Goal: Task Accomplishment & Management: Use online tool/utility

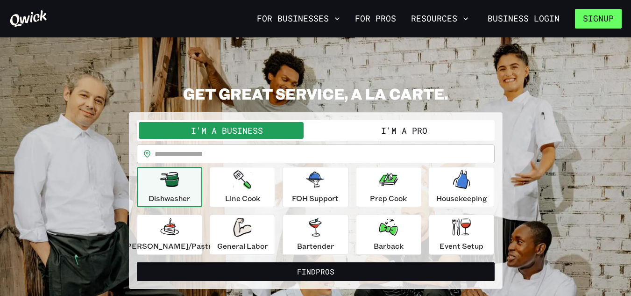
click at [600, 15] on button "Signup" at bounding box center [598, 19] width 47 height 20
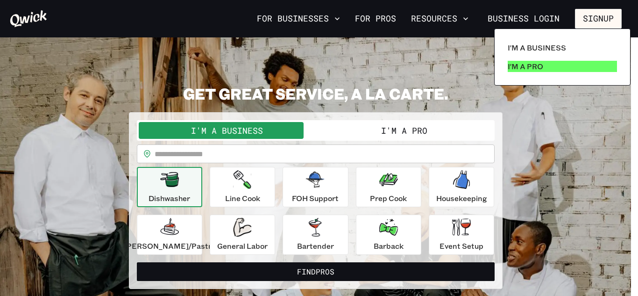
click at [602, 63] on link "I'm a Pro" at bounding box center [562, 66] width 117 height 19
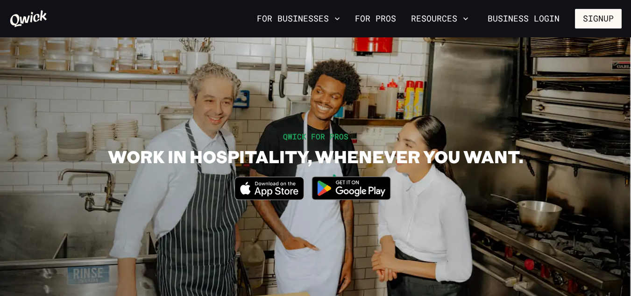
click at [488, 61] on section "QWICK FOR PROS WORK IN HOSPITALITY, WHENEVER YOU WANT. Download_on_the_App_Stor…" at bounding box center [315, 169] width 631 height 264
click at [595, 19] on button "Signup" at bounding box center [598, 19] width 47 height 20
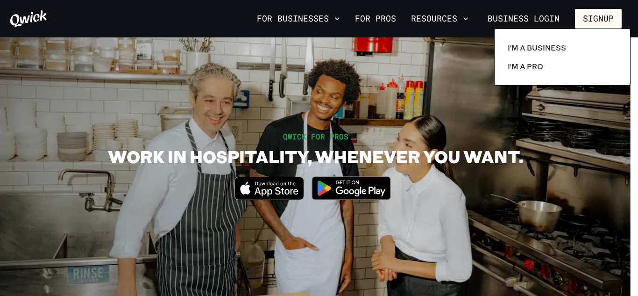
click at [595, 19] on div at bounding box center [319, 148] width 638 height 296
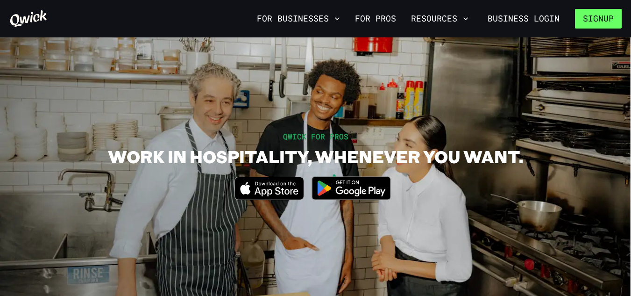
click at [594, 20] on button "Signup" at bounding box center [598, 19] width 47 height 20
click at [595, 13] on button "Signup" at bounding box center [598, 19] width 47 height 20
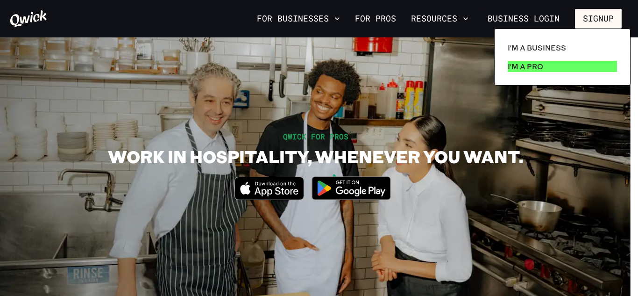
click at [570, 64] on link "I'm a Pro" at bounding box center [562, 66] width 117 height 19
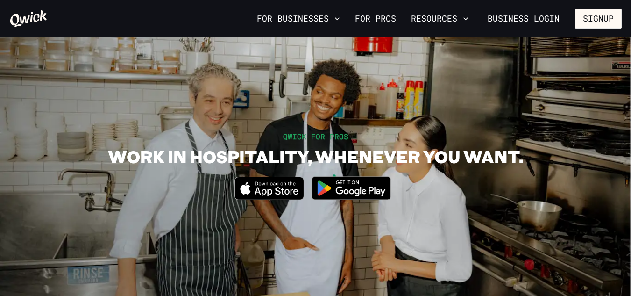
click at [356, 188] on img at bounding box center [351, 187] width 91 height 35
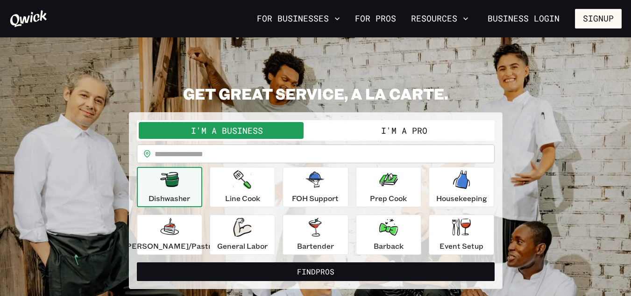
click at [329, 133] on button "I'm a Pro" at bounding box center [404, 130] width 177 height 17
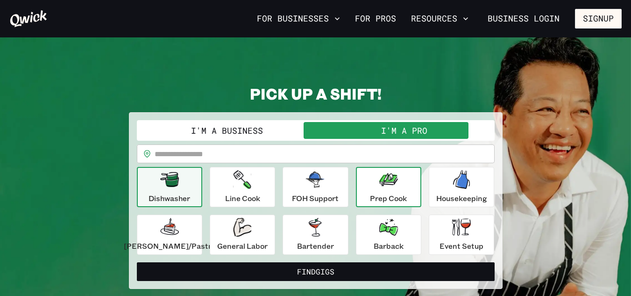
click at [370, 184] on div "Prep Cook" at bounding box center [388, 187] width 37 height 34
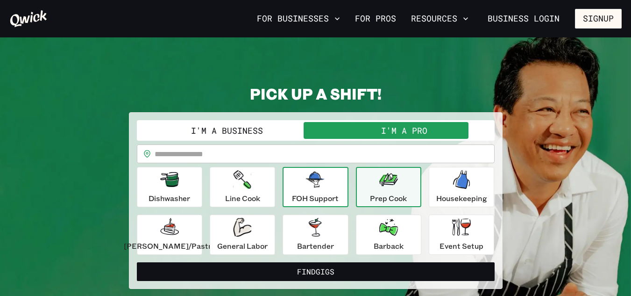
click at [319, 202] on p "FOH Support" at bounding box center [315, 197] width 47 height 11
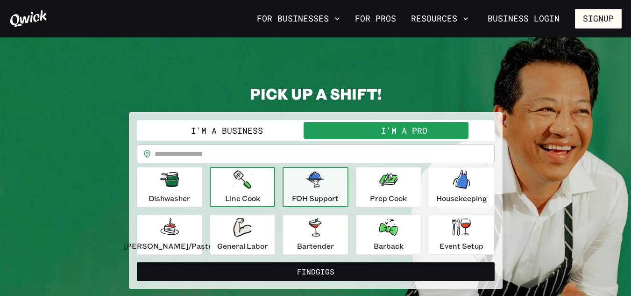
click at [247, 195] on p "Line Cook" at bounding box center [242, 197] width 35 height 11
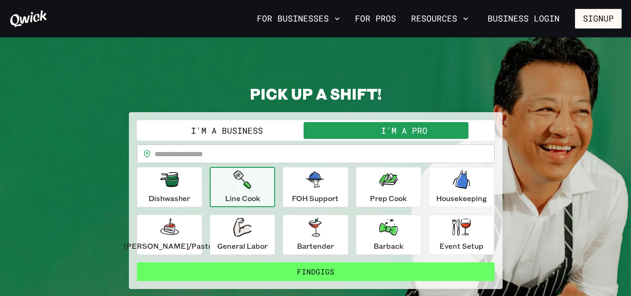
click at [449, 273] on button "Find Gigs" at bounding box center [316, 271] width 358 height 19
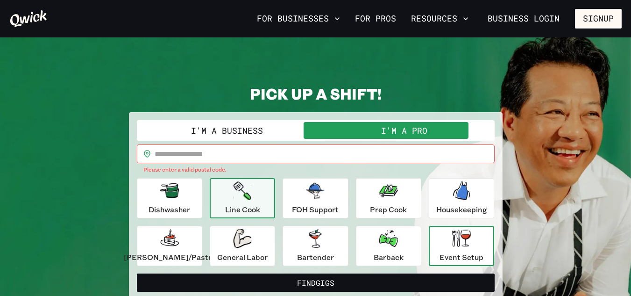
click at [452, 236] on icon "button" at bounding box center [461, 237] width 19 height 17
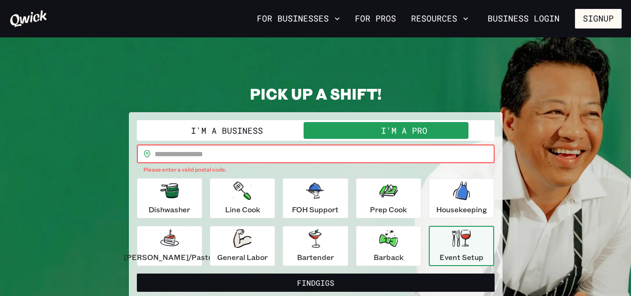
click at [331, 147] on input "text" at bounding box center [325, 153] width 340 height 19
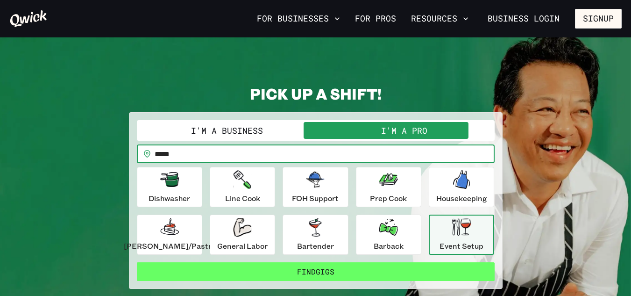
type input "*****"
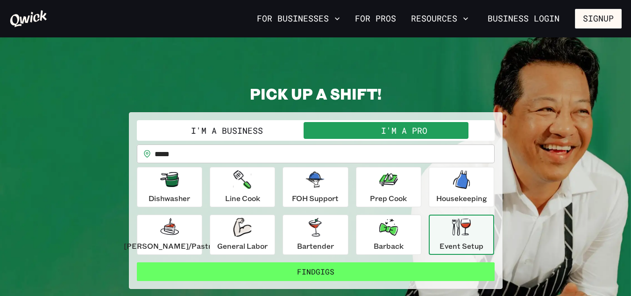
click at [420, 274] on button "Find Gigs" at bounding box center [316, 271] width 358 height 19
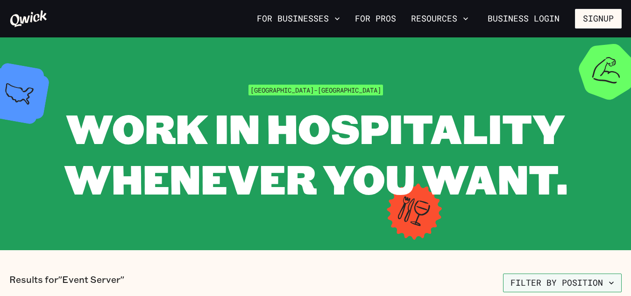
click at [571, 285] on button "Filter by position" at bounding box center [562, 282] width 119 height 19
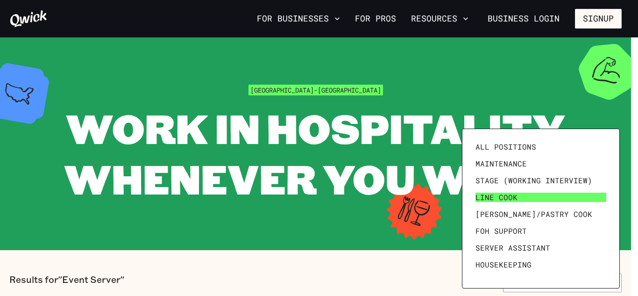
click at [559, 198] on link "Line Cook" at bounding box center [541, 197] width 138 height 17
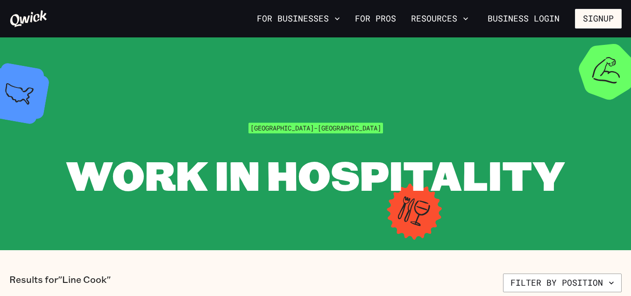
click at [559, 198] on span "WORK IN HOSPITALITY WHENEVER YOU WANT." at bounding box center [315, 200] width 503 height 104
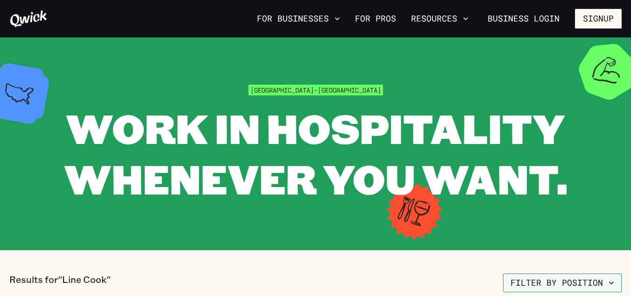
click at [582, 281] on button "Filter by position" at bounding box center [562, 282] width 119 height 19
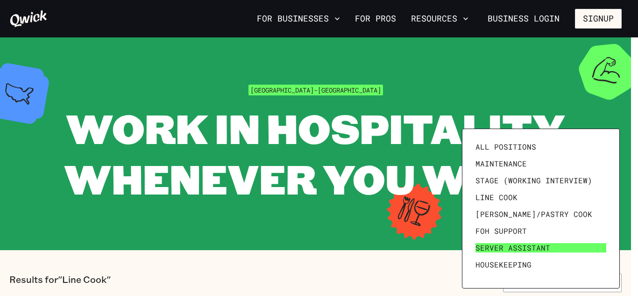
click at [576, 247] on link "Server Assistant" at bounding box center [541, 247] width 138 height 17
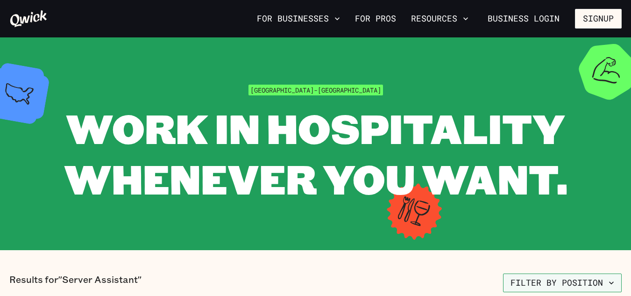
click at [608, 281] on icon "button" at bounding box center [611, 282] width 9 height 9
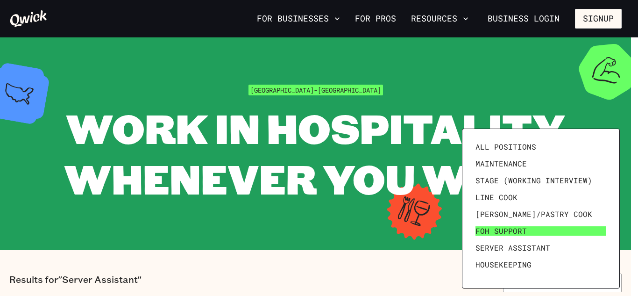
click at [593, 235] on link "FOH Support" at bounding box center [541, 230] width 138 height 17
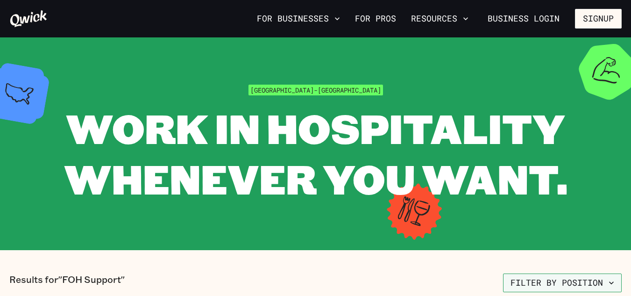
click at [615, 280] on icon "button" at bounding box center [611, 282] width 9 height 9
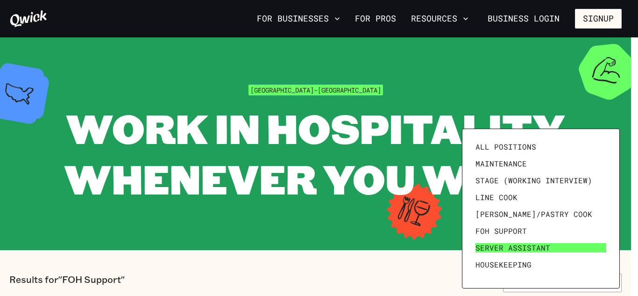
click at [596, 253] on link "Server Assistant" at bounding box center [541, 247] width 138 height 17
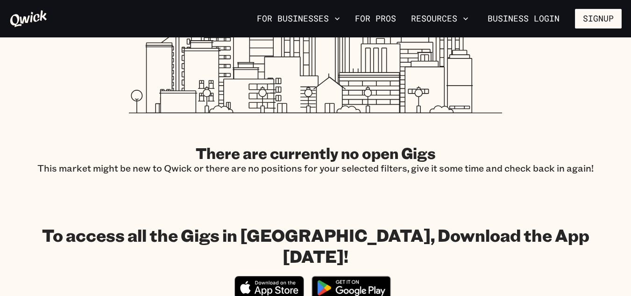
scroll to position [315, 0]
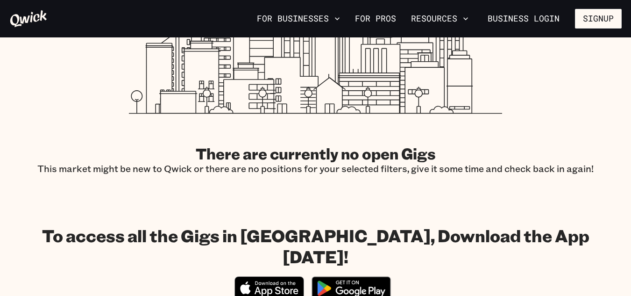
click at [374, 204] on section "To access all the Gigs in Raleigh-Durham, Download the App today! Download_on_t…" at bounding box center [315, 265] width 631 height 134
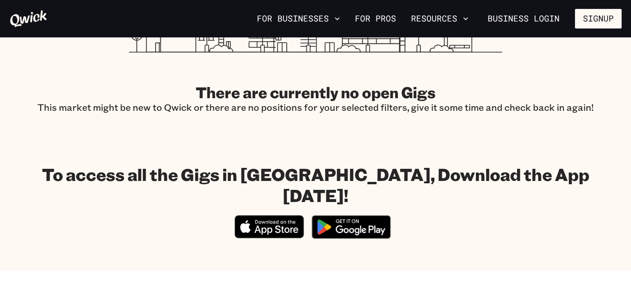
scroll to position [375, 0]
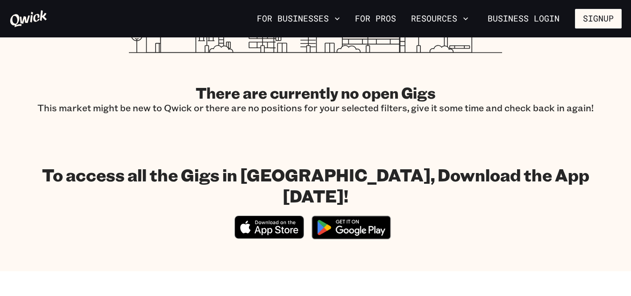
click at [373, 210] on img at bounding box center [351, 227] width 91 height 35
